Goal: Navigation & Orientation: Find specific page/section

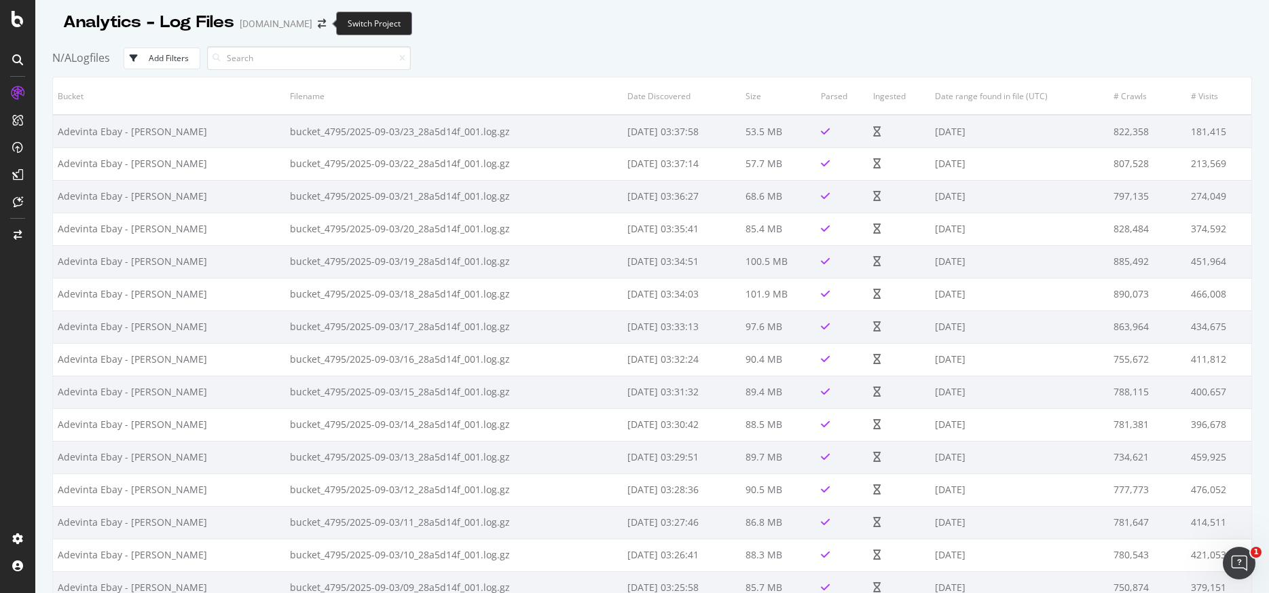
click at [325, 26] on span at bounding box center [321, 24] width 19 height 10
click at [314, 20] on span at bounding box center [321, 24] width 19 height 10
click at [319, 20] on icon "arrow-right-arrow-left" at bounding box center [322, 24] width 8 height 10
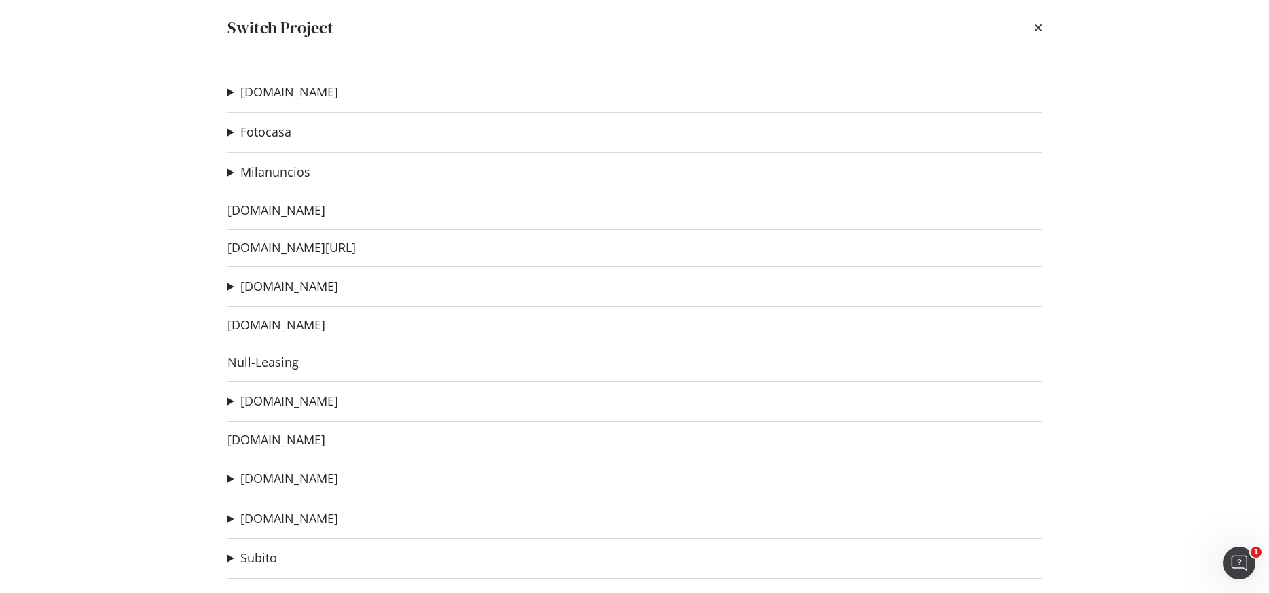
scroll to position [312, 0]
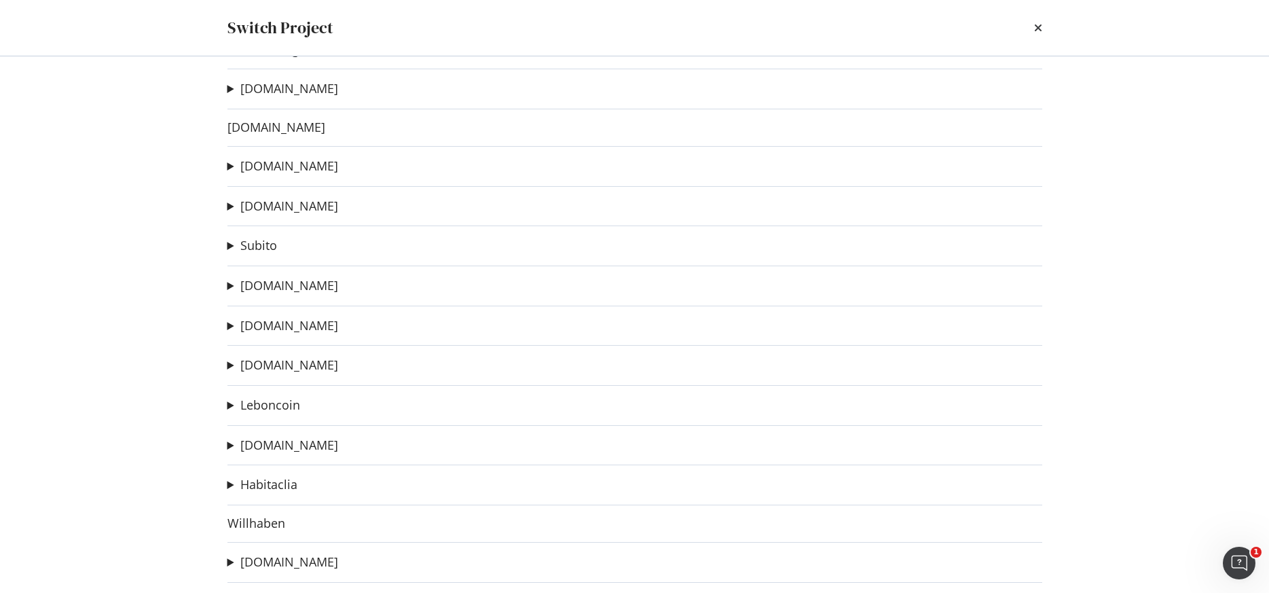
click at [288, 316] on div "[DOMAIN_NAME] Indexation V2 Ad-Hoc Project Staging-srp-V1 Ad-Hoc Project Fotoca…" at bounding box center [634, 324] width 869 height 536
click at [288, 318] on link "[DOMAIN_NAME]" at bounding box center [289, 325] width 98 height 14
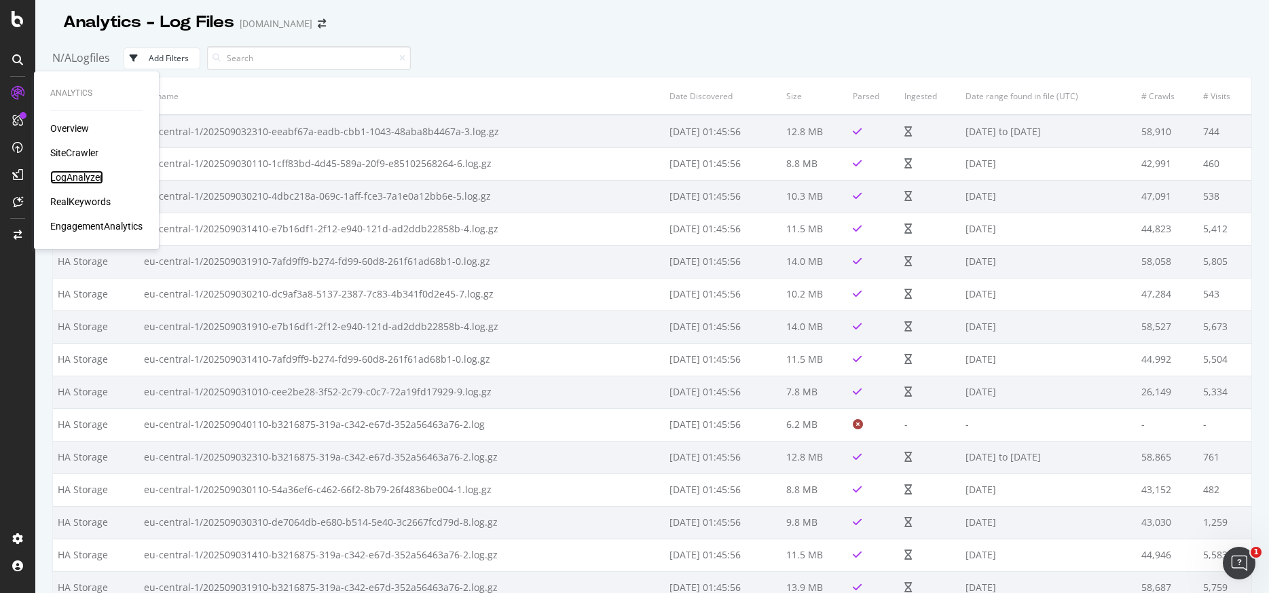
click at [67, 177] on div "LogAnalyzer" at bounding box center [76, 177] width 53 height 14
